Goal: Task Accomplishment & Management: Use online tool/utility

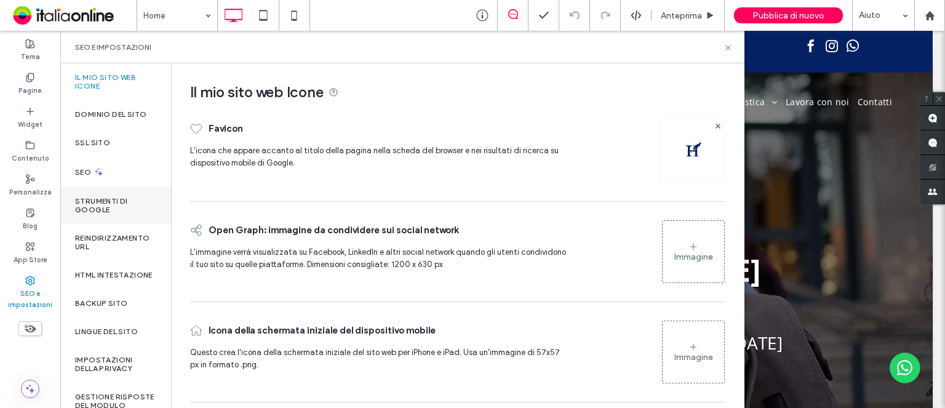
click at [116, 214] on label "Strumenti di Google" at bounding box center [115, 205] width 81 height 17
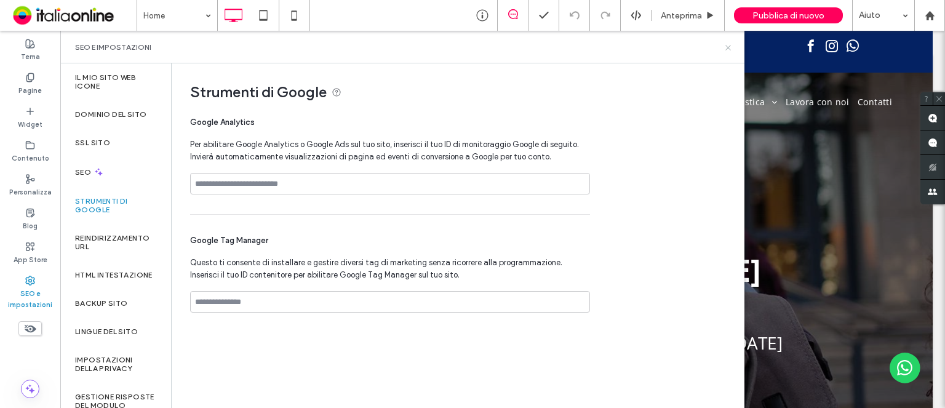
click at [731, 47] on icon at bounding box center [728, 47] width 9 height 9
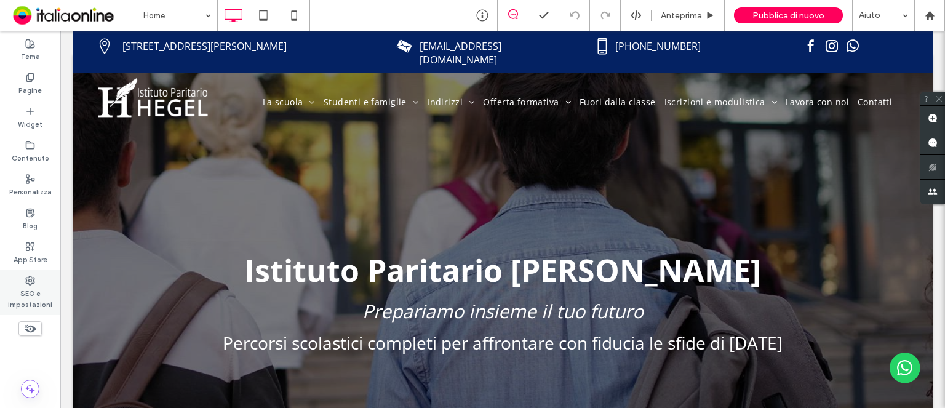
click at [50, 284] on div "SEO e impostazioni" at bounding box center [30, 292] width 60 height 45
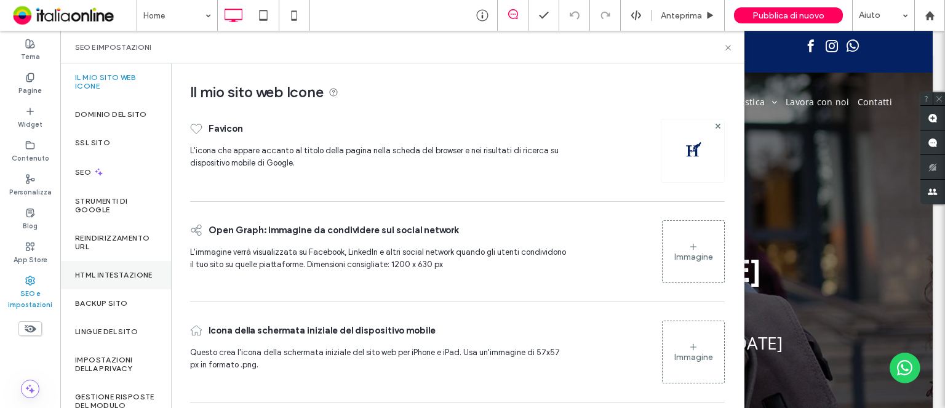
scroll to position [62, 0]
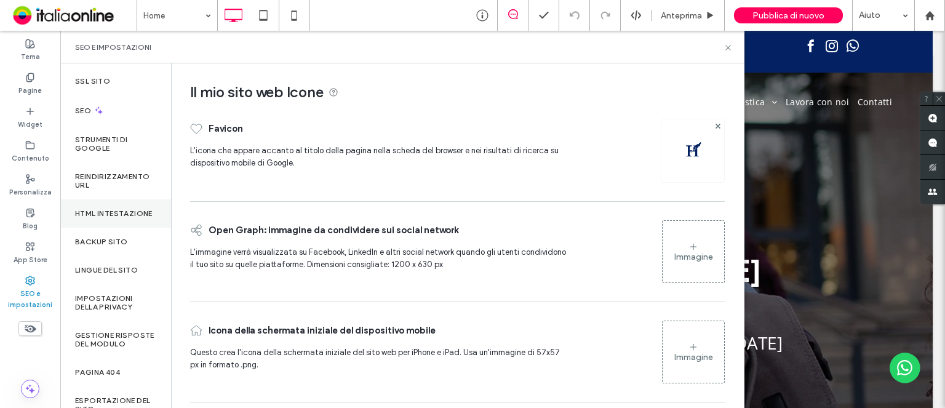
click at [124, 228] on div "HTML intestazione" at bounding box center [115, 213] width 111 height 28
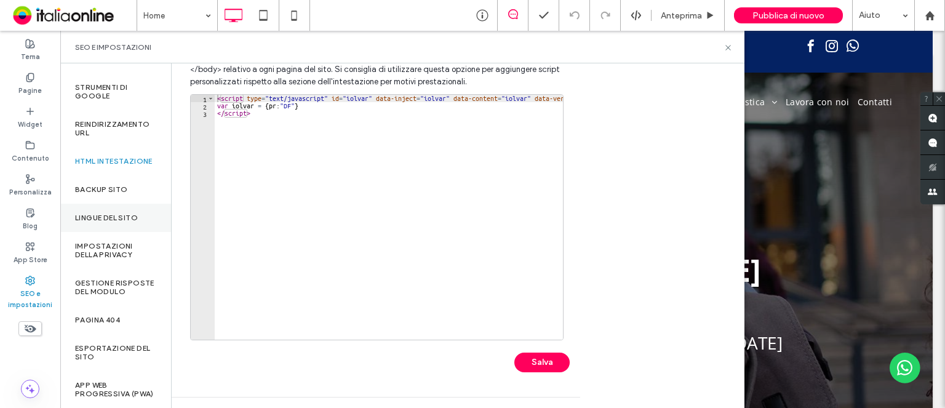
scroll to position [139, 0]
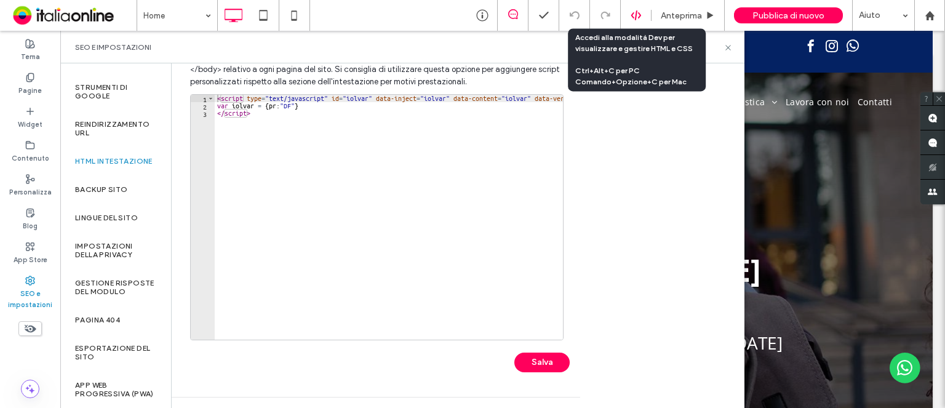
click at [635, 17] on icon at bounding box center [636, 15] width 11 height 11
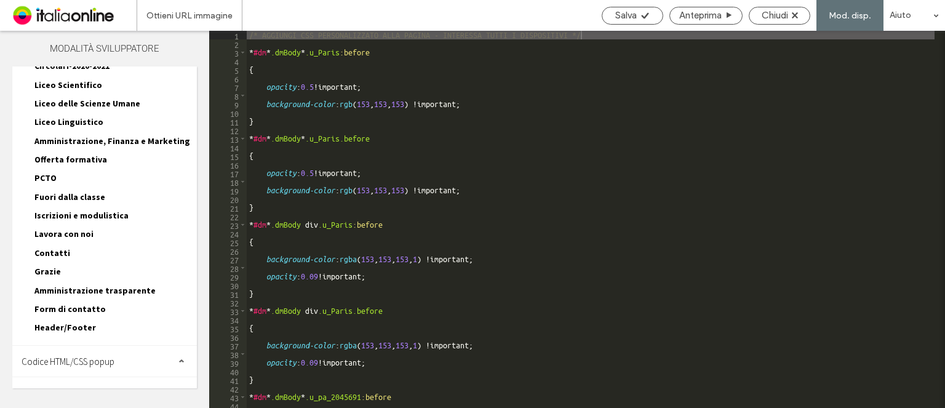
scroll to position [270, 0]
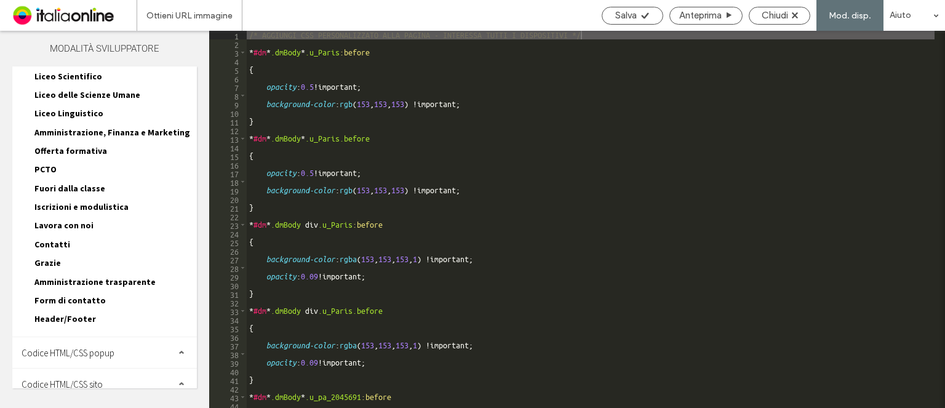
click at [69, 313] on span "Header/Footer" at bounding box center [65, 318] width 62 height 11
click at [78, 327] on span "header.html" at bounding box center [124, 333] width 145 height 12
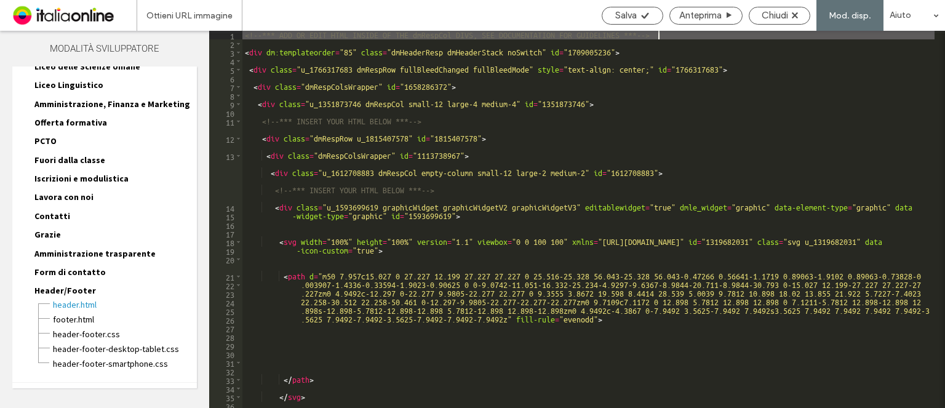
scroll to position [342, 0]
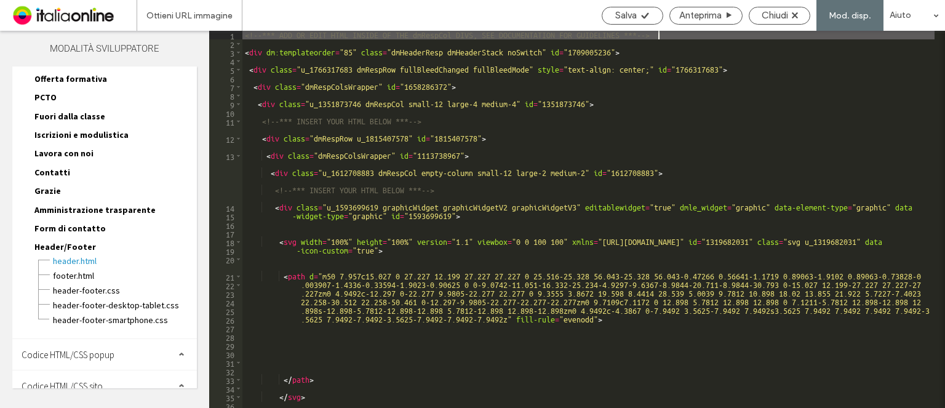
click at [100, 380] on span "Codice HTML/CSS sito" at bounding box center [62, 386] width 81 height 12
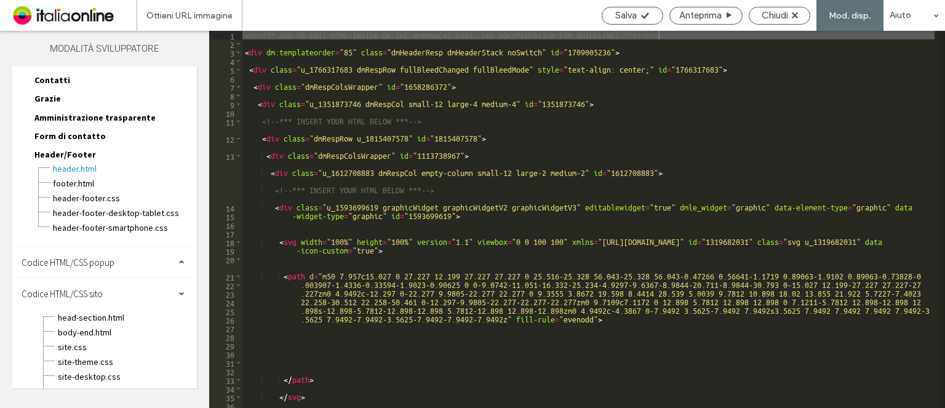
scroll to position [437, 0]
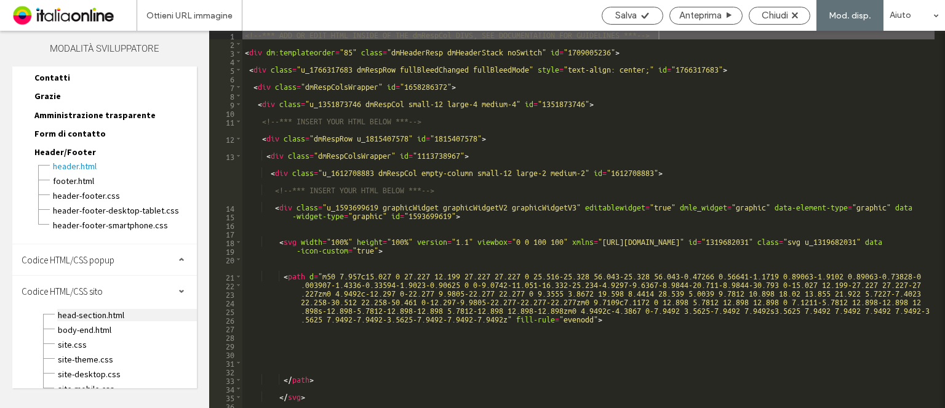
click at [97, 309] on span "head-section.html" at bounding box center [127, 315] width 140 height 12
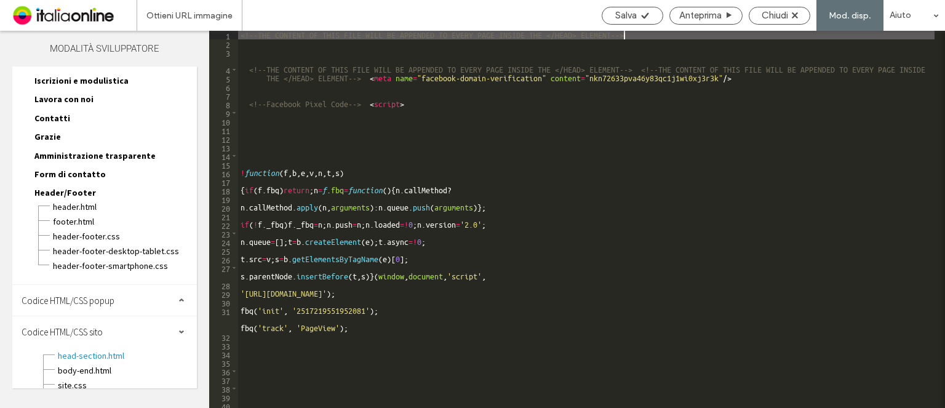
scroll to position [375, 0]
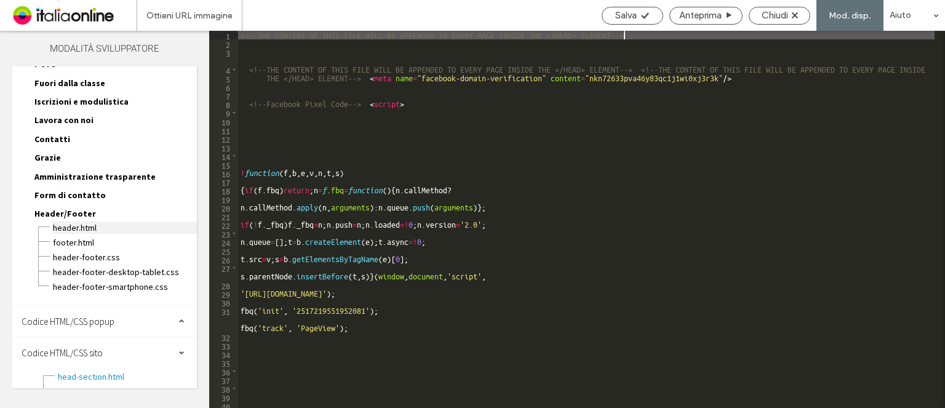
click at [74, 222] on span "header.html" at bounding box center [124, 228] width 145 height 12
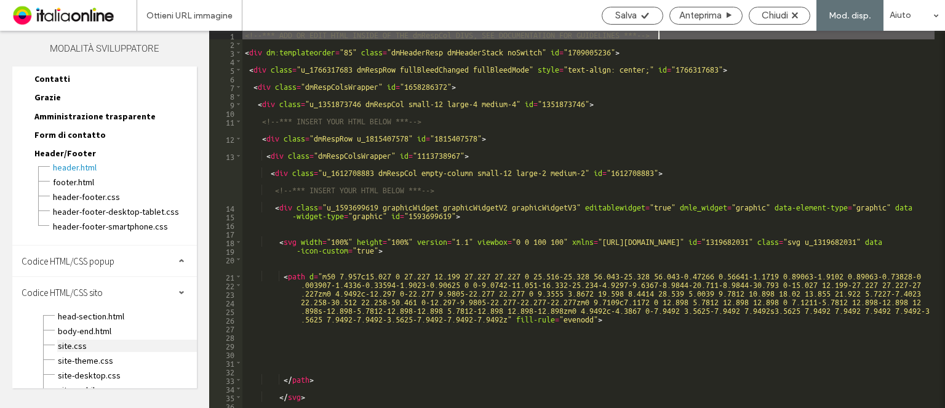
scroll to position [437, 0]
click at [73, 309] on span "head-section.html" at bounding box center [127, 315] width 140 height 12
type textarea "**********"
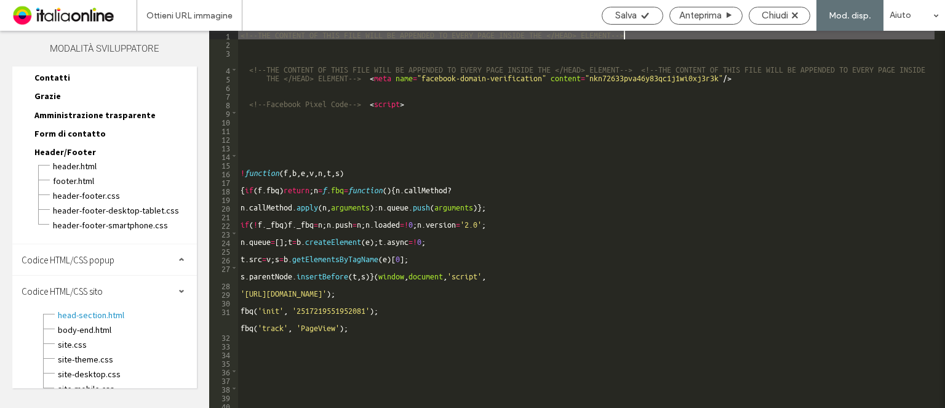
scroll to position [4, 0]
click at [785, 20] on span "Chiudi" at bounding box center [775, 15] width 26 height 11
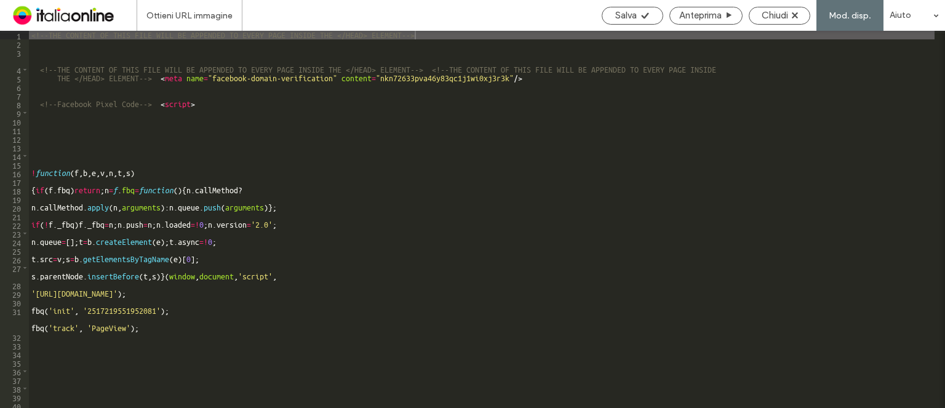
scroll to position [406, 0]
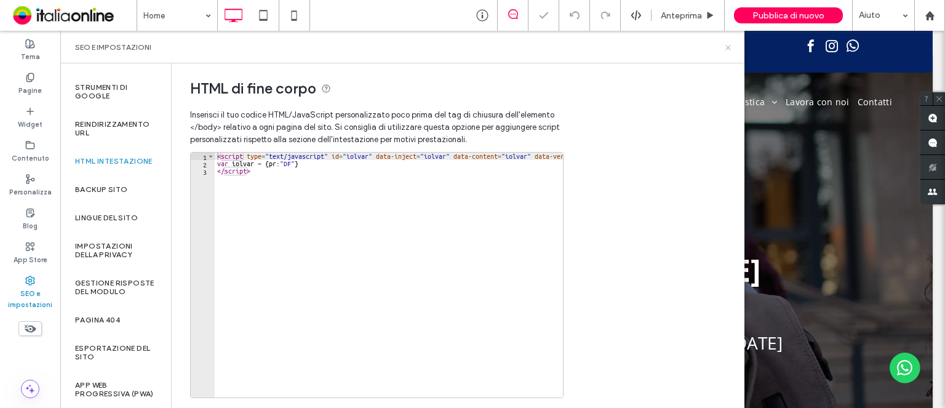
click at [730, 49] on icon at bounding box center [728, 47] width 9 height 9
